Goal: Find specific page/section: Find specific page/section

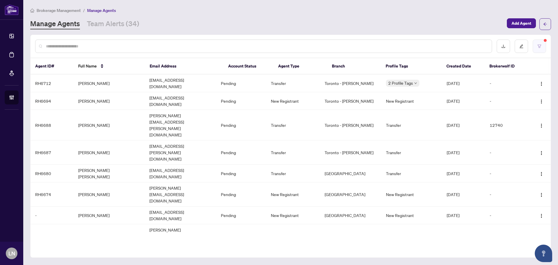
click at [539, 46] on icon "filter" at bounding box center [540, 46] width 4 height 4
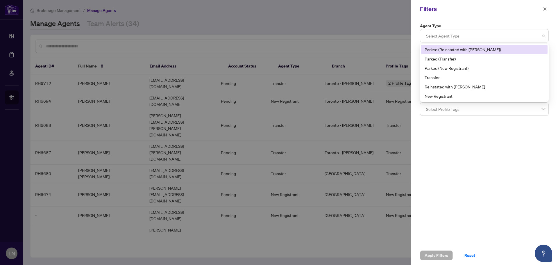
click at [452, 37] on div at bounding box center [484, 36] width 121 height 10
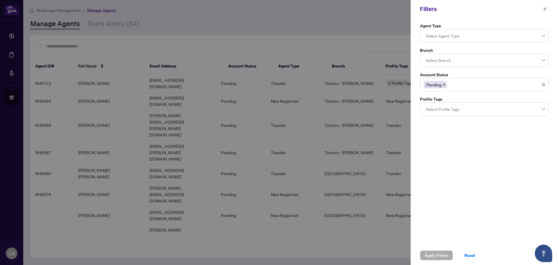
drag, startPoint x: 467, startPoint y: 124, endPoint x: 456, endPoint y: 89, distance: 36.7
click at [467, 122] on div "Agent Type Select Agent Type 5 6 Parked (Reinstated with [PERSON_NAME]) Parked …" at bounding box center [484, 132] width 147 height 228
click at [464, 84] on div "Pending" at bounding box center [484, 84] width 121 height 10
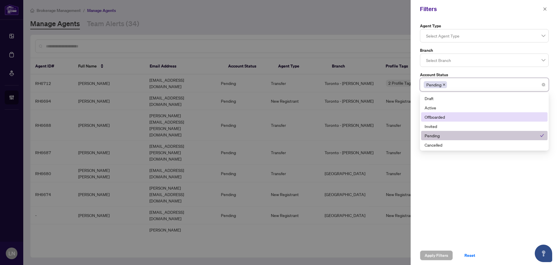
click at [475, 179] on div "Agent Type Select Agent Type 5 6 Parked (Reinstated with [PERSON_NAME]) Parked …" at bounding box center [484, 132] width 147 height 228
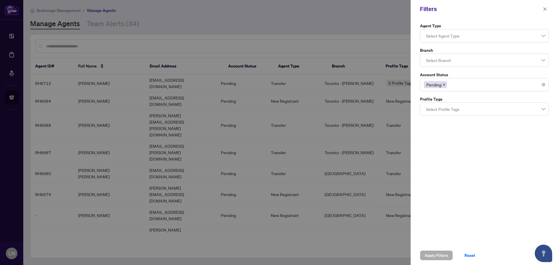
click at [446, 111] on div at bounding box center [484, 109] width 121 height 10
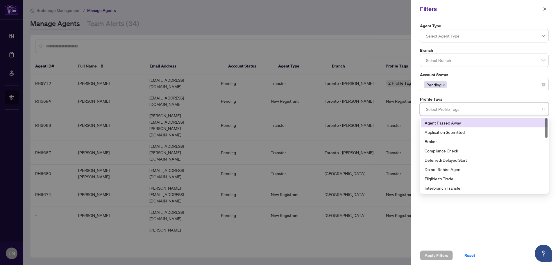
click at [448, 123] on div "Agent Passed Away" at bounding box center [485, 123] width 120 height 6
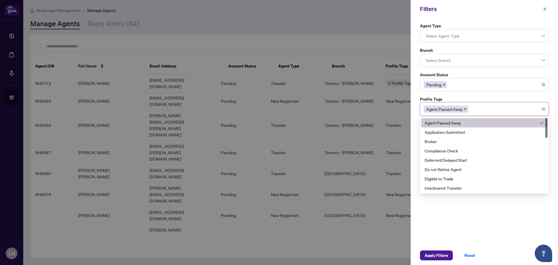
click at [451, 110] on span "Agent Passed Away" at bounding box center [445, 109] width 36 height 6
click at [494, 111] on div "Agent Passed Away" at bounding box center [484, 109] width 121 height 10
click at [459, 169] on div "Do not Rehire Agent" at bounding box center [485, 169] width 120 height 6
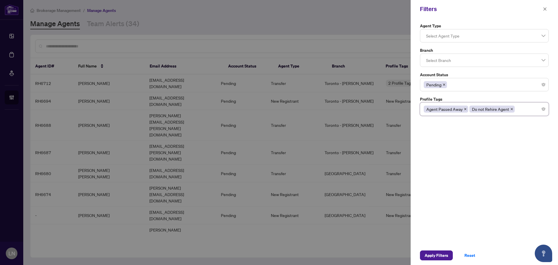
click at [549, 6] on span at bounding box center [545, 9] width 8 height 7
drag, startPoint x: 543, startPoint y: 13, endPoint x: 547, endPoint y: 11, distance: 4.2
click at [543, 13] on span "button" at bounding box center [545, 8] width 4 height 9
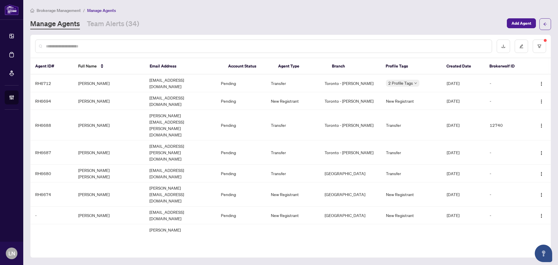
click at [50, 45] on input "text" at bounding box center [266, 46] width 441 height 6
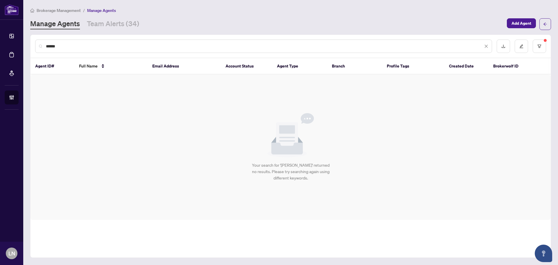
click at [547, 44] on div "******" at bounding box center [291, 46] width 521 height 23
click at [537, 44] on button "button" at bounding box center [539, 46] width 13 height 13
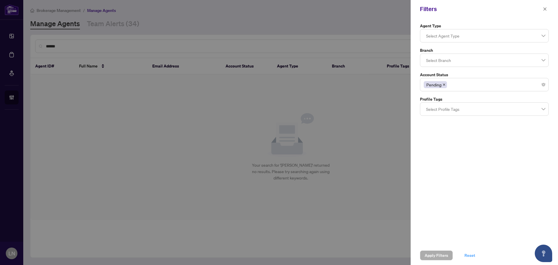
click at [464, 258] on button "Reset" at bounding box center [470, 255] width 20 height 10
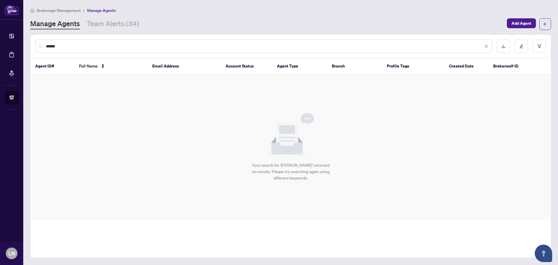
click at [88, 50] on div "******" at bounding box center [263, 46] width 457 height 13
click at [83, 44] on input "******" at bounding box center [264, 46] width 437 height 6
drag, startPoint x: 83, startPoint y: 47, endPoint x: -19, endPoint y: 45, distance: 101.5
click at [0, 45] on html "Dashboard Deal Processing Mortgage Referrals Brokerage Management Settings Over…" at bounding box center [279, 132] width 558 height 265
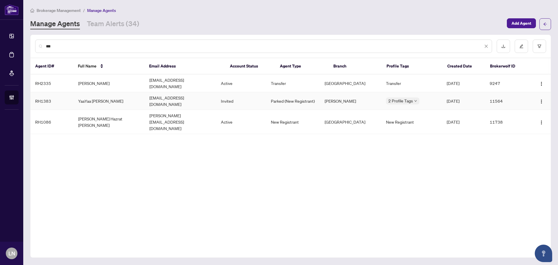
type input "***"
click at [89, 95] on td "YaaYaa [PERSON_NAME]" at bounding box center [110, 101] width 72 height 18
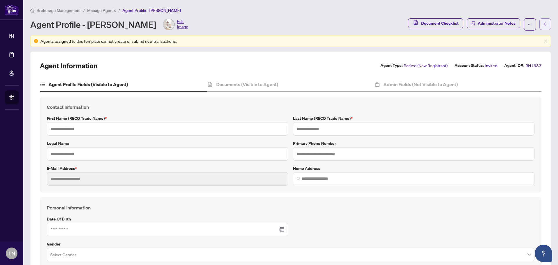
click at [543, 26] on span "button" at bounding box center [545, 23] width 4 height 9
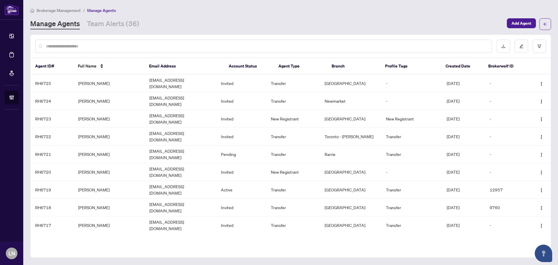
click at [73, 47] on input "text" at bounding box center [266, 46] width 441 height 6
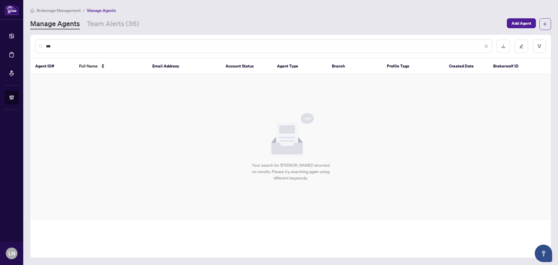
type input "***"
